Goal: Information Seeking & Learning: Understand process/instructions

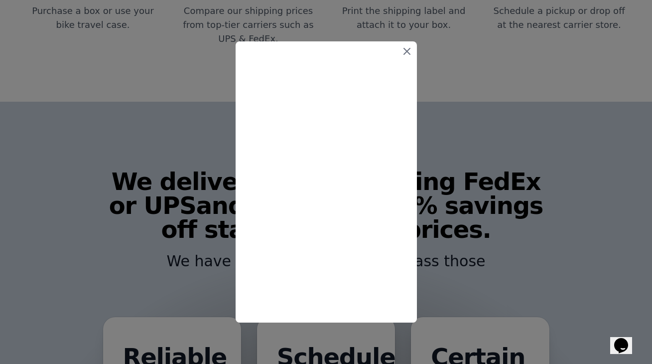
scroll to position [471, 0]
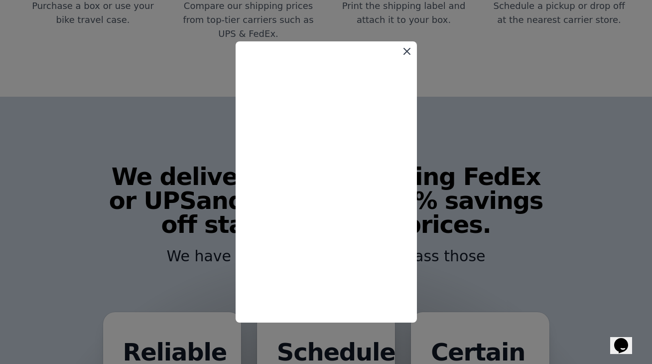
click at [408, 49] on icon at bounding box center [407, 51] width 12 height 12
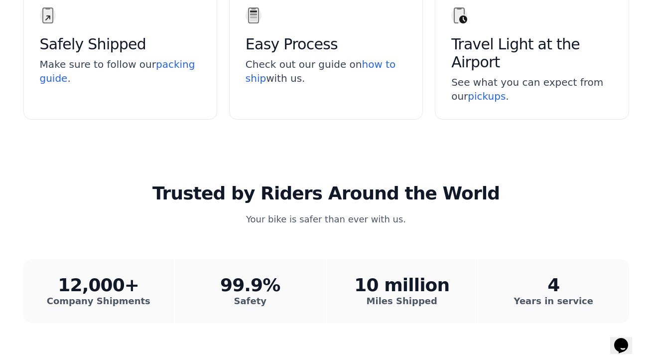
scroll to position [1622, 0]
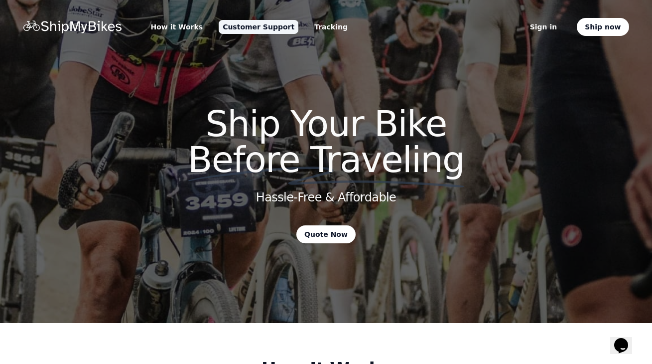
click at [243, 26] on link "Customer Support" at bounding box center [259, 27] width 80 height 14
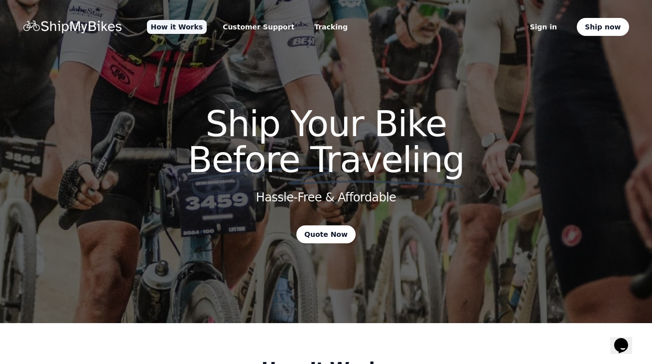
click at [180, 26] on link "How it Works" at bounding box center [177, 27] width 60 height 14
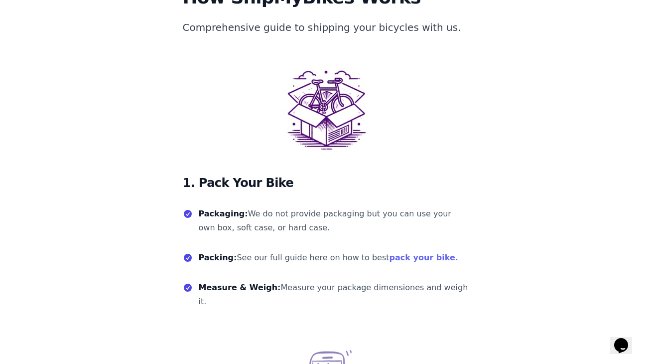
scroll to position [178, 0]
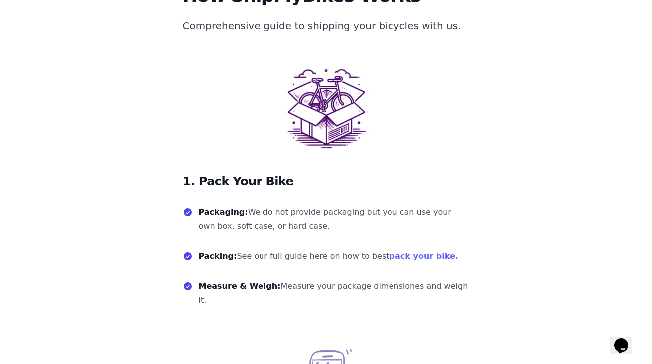
click at [389, 257] on link "pack your bike." at bounding box center [423, 255] width 69 height 9
